Goal: Information Seeking & Learning: Learn about a topic

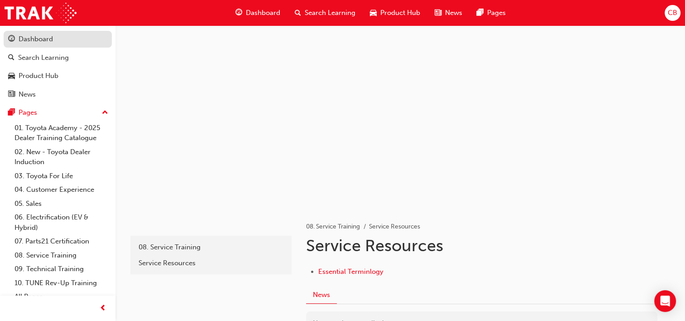
click at [34, 36] on div "Dashboard" at bounding box center [36, 39] width 34 height 10
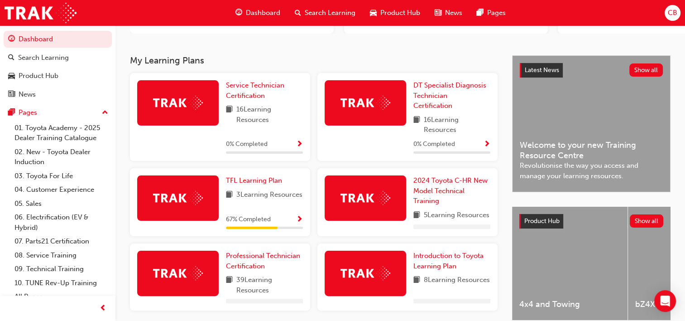
scroll to position [154, 0]
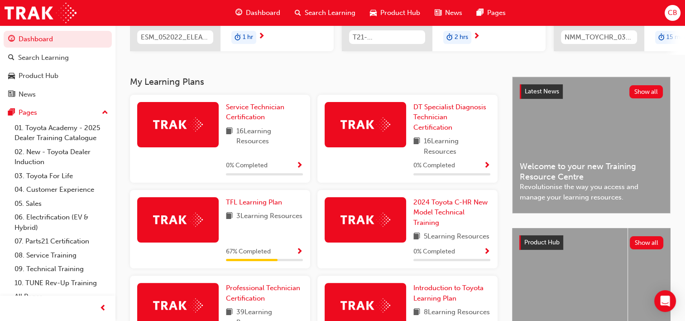
click at [261, 166] on span "0 % Completed" at bounding box center [247, 165] width 42 height 10
click at [243, 109] on span "Service Technician Certification" at bounding box center [255, 112] width 58 height 19
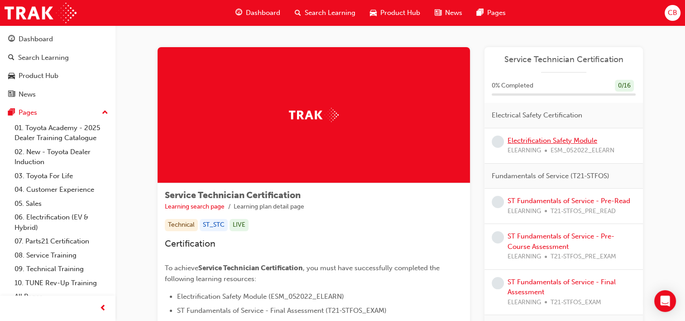
click at [540, 139] on link "Electrification Safety Module" at bounding box center [553, 140] width 90 height 8
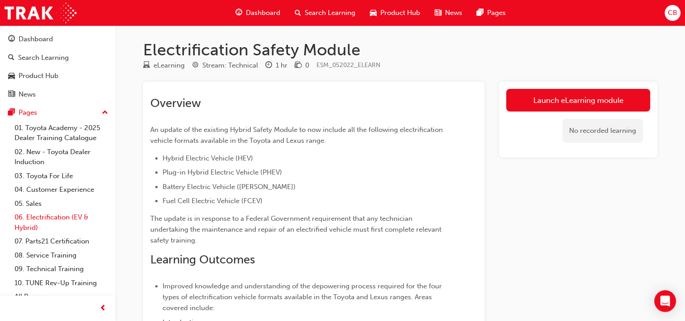
click at [29, 219] on link "06. Electrification (EV & Hybrid)" at bounding box center [61, 222] width 101 height 24
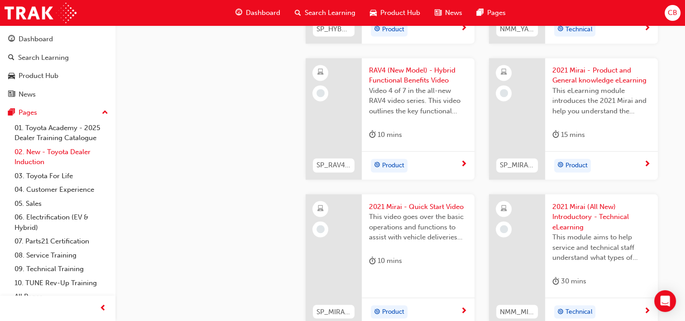
scroll to position [1513, 0]
click at [50, 253] on link "08. Service Training" at bounding box center [61, 255] width 101 height 14
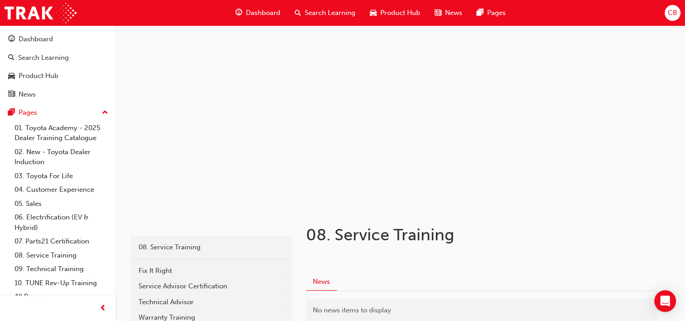
scroll to position [114, 0]
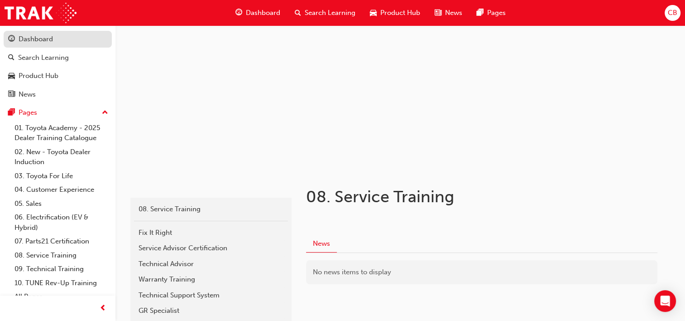
click at [49, 37] on div "Dashboard" at bounding box center [36, 39] width 34 height 10
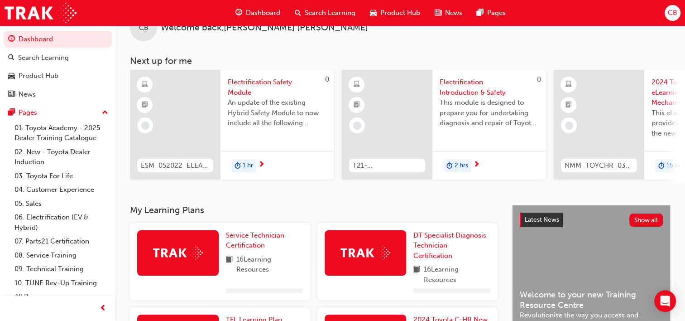
scroll to position [38, 0]
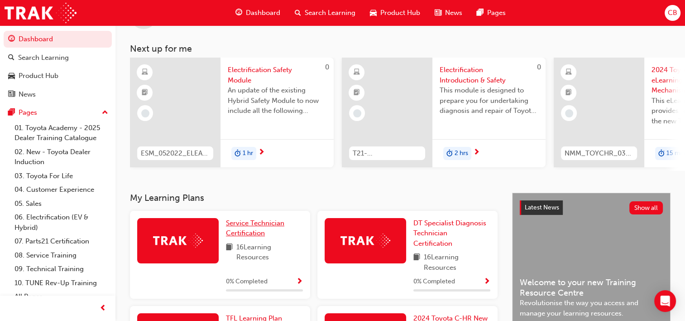
click at [253, 229] on span "Service Technician Certification" at bounding box center [255, 228] width 58 height 19
